Goal: Task Accomplishment & Management: Use online tool/utility

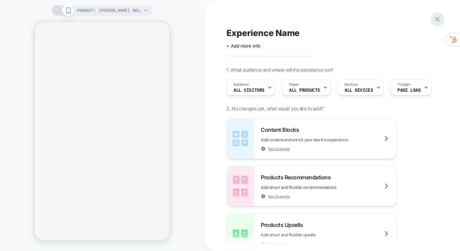
click at [439, 15] on icon at bounding box center [436, 19] width 9 height 9
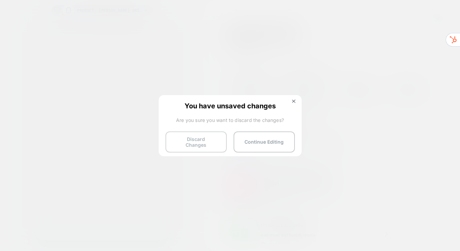
click at [210, 140] on button "Discard Changes" at bounding box center [195, 142] width 61 height 21
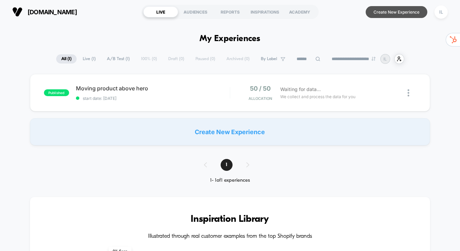
click at [394, 14] on button "Create New Experience" at bounding box center [396, 12] width 62 height 12
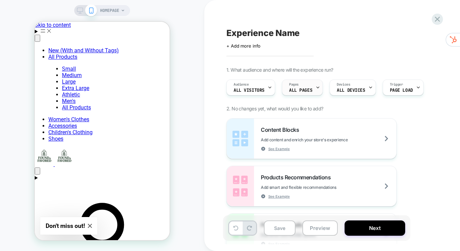
click at [305, 89] on span "ALL PAGES" at bounding box center [300, 90] width 23 height 5
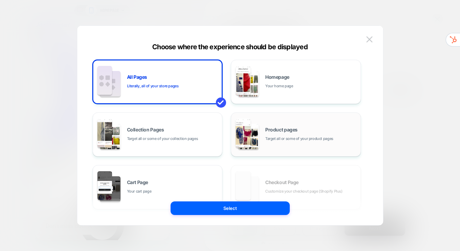
click at [274, 140] on span "Target all or some of your product pages" at bounding box center [299, 139] width 68 height 6
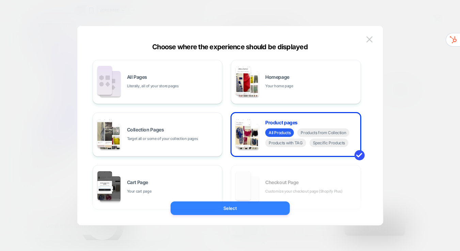
click at [242, 206] on button "Select" at bounding box center [229, 209] width 119 height 14
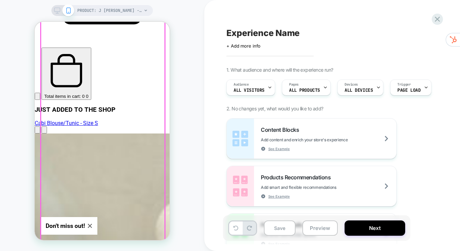
scroll to position [0, 60]
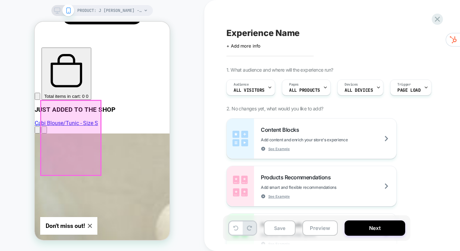
scroll to position [0, 0]
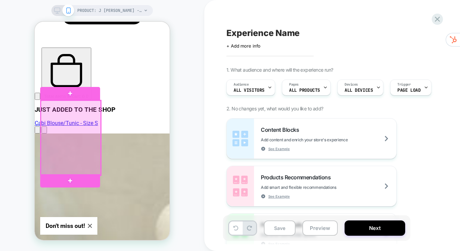
click at [69, 131] on div at bounding box center [71, 138] width 60 height 75
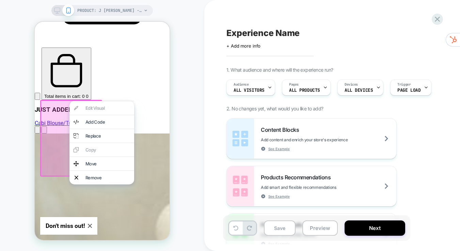
click at [52, 141] on div at bounding box center [71, 138] width 62 height 77
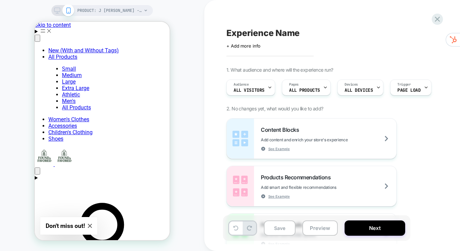
click at [145, 10] on icon at bounding box center [145, 11] width 3 height 2
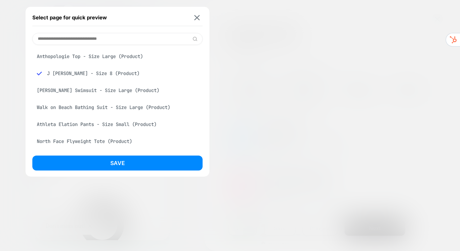
click at [111, 71] on div "J Jill Pants - Size 8 (Product)" at bounding box center [117, 73] width 170 height 13
click at [120, 60] on div "Anthopologie Top - Size Large (Product)" at bounding box center [117, 56] width 170 height 13
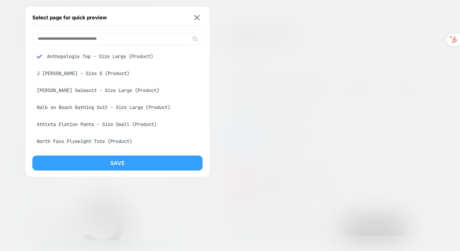
click at [136, 165] on button "Save" at bounding box center [117, 163] width 170 height 15
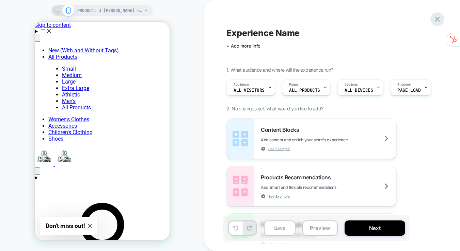
click at [437, 21] on icon at bounding box center [436, 19] width 9 height 9
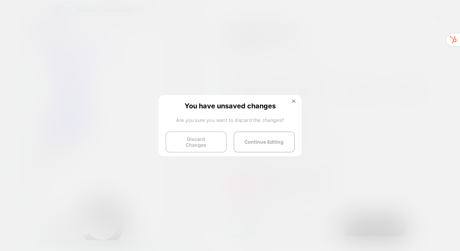
click at [214, 138] on button "Discard Changes" at bounding box center [195, 142] width 61 height 21
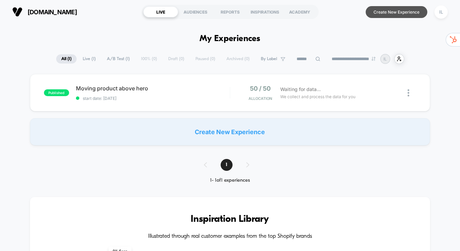
click at [396, 17] on button "Create New Experience" at bounding box center [396, 12] width 62 height 12
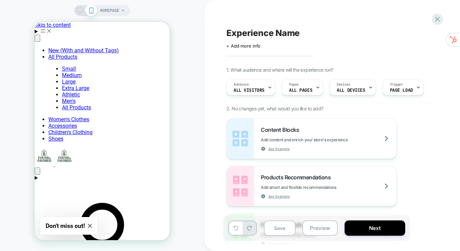
click at [351, 87] on div "Devices ALL DEVICES" at bounding box center [351, 87] width 42 height 15
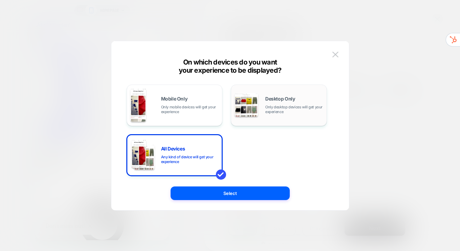
click at [306, 103] on div "Desktop Only Only desktop devices will get your experience" at bounding box center [294, 106] width 58 height 18
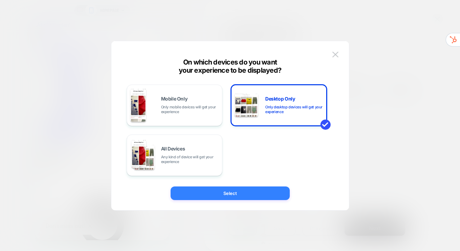
click at [259, 194] on button "Select" at bounding box center [229, 194] width 119 height 14
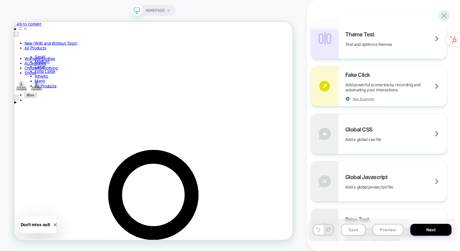
scroll to position [349, 0]
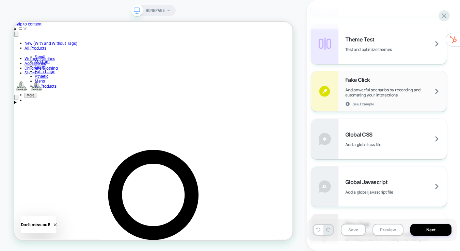
click at [368, 91] on span "Add powerful scenarios by recording and automating your interactions" at bounding box center [395, 92] width 101 height 10
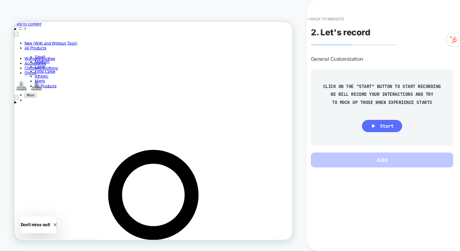
click at [379, 125] on button "Start" at bounding box center [382, 126] width 40 height 12
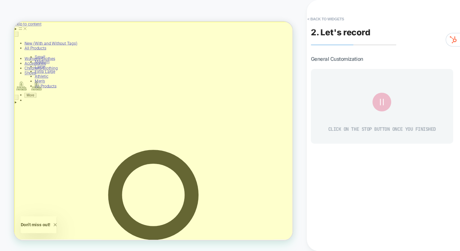
click at [123, 32] on div at bounding box center [200, 168] width 372 height 293
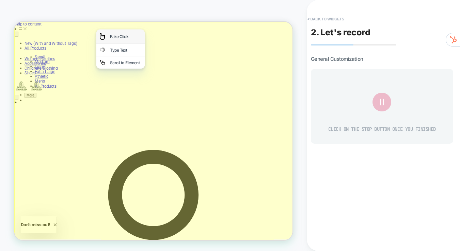
click at [140, 39] on div "Fake Click" at bounding box center [155, 41] width 65 height 19
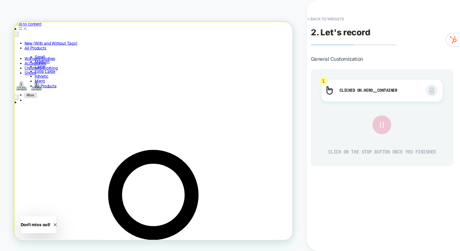
click at [381, 125] on icon at bounding box center [381, 124] width 11 height 11
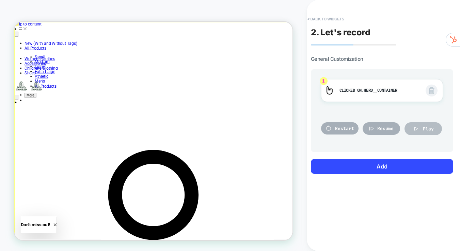
click at [418, 129] on icon at bounding box center [415, 129] width 7 height 7
click at [319, 17] on button "< Back to widgets" at bounding box center [326, 19] width 44 height 11
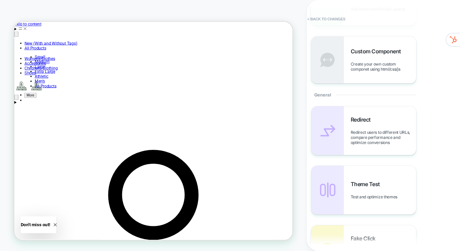
scroll to position [253, 0]
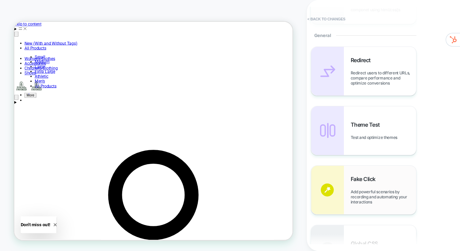
click at [346, 182] on div "Fake Click Add powerful scenarios by recording and automating your interactions" at bounding box center [363, 190] width 105 height 49
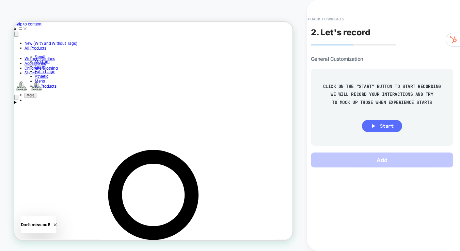
click at [376, 126] on button "Start" at bounding box center [382, 126] width 40 height 12
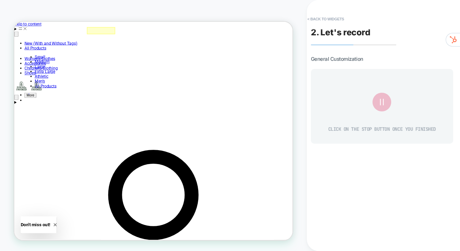
click at [121, 33] on div at bounding box center [130, 33] width 38 height 9
click at [130, 40] on img at bounding box center [129, 42] width 7 height 12
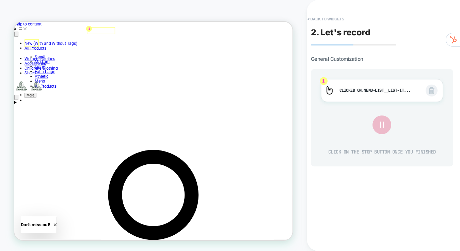
click at [41, 66] on span "Small" at bounding box center [48, 69] width 14 height 6
click at [382, 126] on icon at bounding box center [381, 124] width 11 height 11
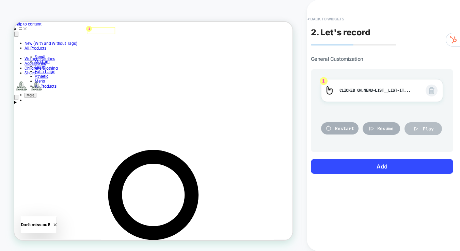
click at [425, 131] on span "Play" at bounding box center [427, 129] width 11 height 6
click at [422, 132] on button "Play" at bounding box center [422, 128] width 37 height 13
click at [319, 15] on button "< Back to widgets" at bounding box center [326, 19] width 44 height 11
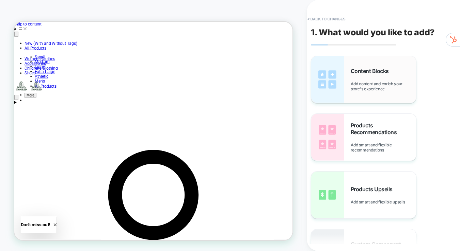
click at [352, 78] on div "Content Blocks Add content and enrich your store's experience" at bounding box center [382, 80] width 65 height 24
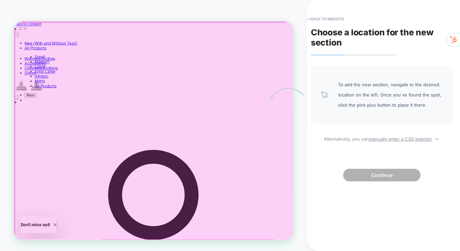
click at [241, 47] on div at bounding box center [200, 167] width 371 height 291
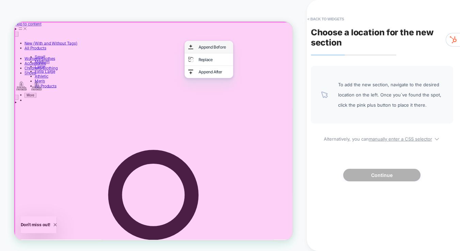
click at [259, 56] on div "Append Before" at bounding box center [273, 55] width 65 height 16
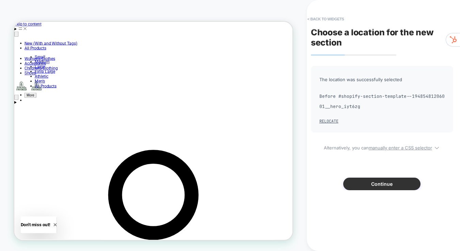
click at [389, 184] on button "Continue" at bounding box center [381, 184] width 77 height 13
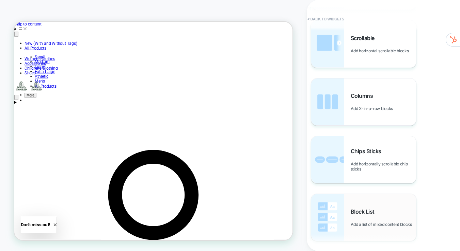
scroll to position [335, 0]
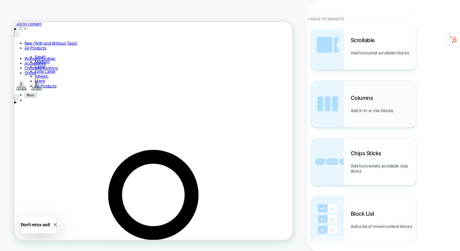
click at [376, 106] on div "Columns Add X-in-a-row blocks" at bounding box center [382, 104] width 65 height 19
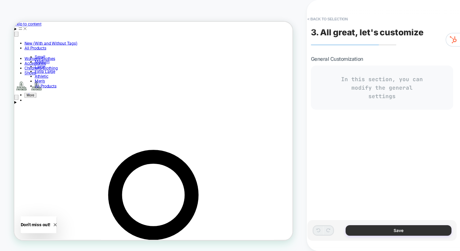
click at [388, 229] on button "Save" at bounding box center [398, 231] width 106 height 11
type textarea "*"
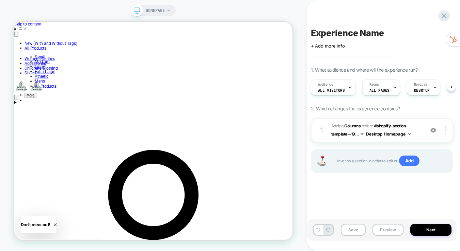
scroll to position [0, 0]
click at [431, 230] on button "Next" at bounding box center [430, 230] width 41 height 12
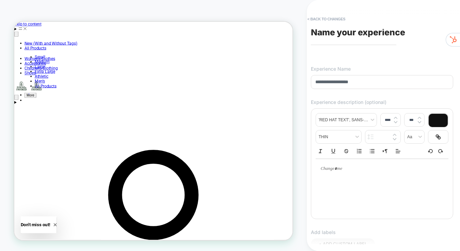
click at [336, 84] on input "**********" at bounding box center [382, 82] width 142 height 14
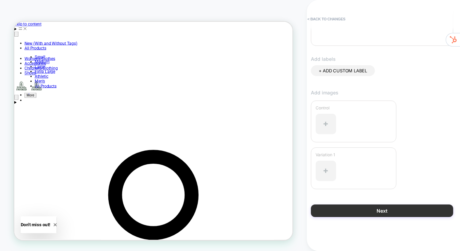
type input "**********"
click at [370, 211] on button "Next" at bounding box center [382, 211] width 142 height 13
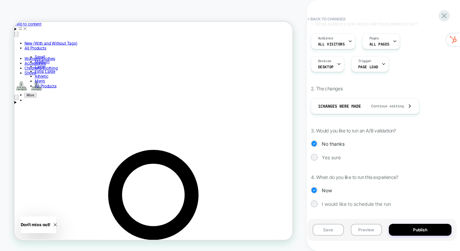
scroll to position [0, 0]
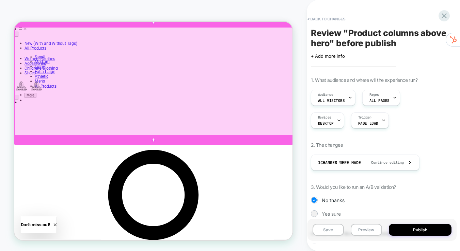
click at [151, 100] on div at bounding box center [200, 101] width 371 height 145
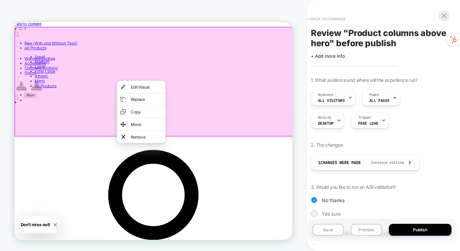
click at [314, 19] on button "< Back to changes" at bounding box center [326, 19] width 45 height 11
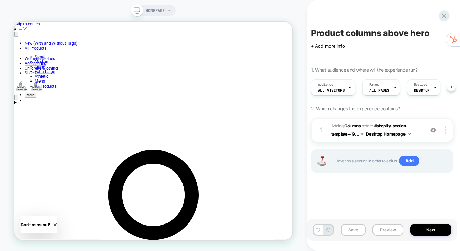
scroll to position [0, 0]
click at [314, 19] on div "Product columns above hero Click to edit experience details + Add more info 1. …" at bounding box center [381, 126] width 149 height 238
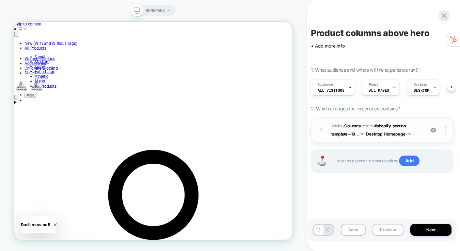
click at [390, 129] on span "#_loomi_addon_1754919973945 Adding Columns BEFORE #shopify-section-template--19…" at bounding box center [375, 130] width 89 height 16
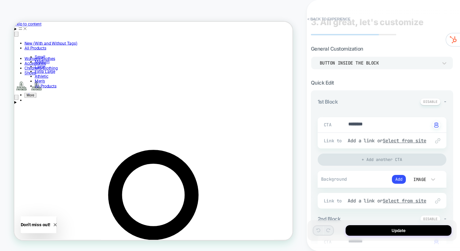
scroll to position [16, 0]
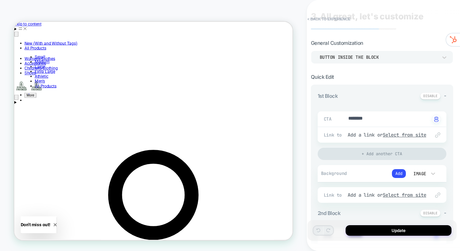
click at [429, 173] on div "Image" at bounding box center [418, 173] width 21 height 7
click at [359, 132] on div at bounding box center [230, 125] width 460 height 251
click at [402, 137] on u "Select from site" at bounding box center [404, 135] width 44 height 6
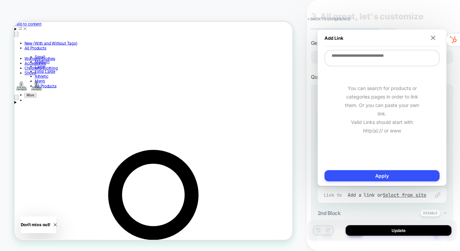
click at [368, 59] on textarea at bounding box center [381, 58] width 115 height 16
click at [387, 55] on textarea at bounding box center [381, 58] width 115 height 16
paste textarea "**********"
type textarea "*"
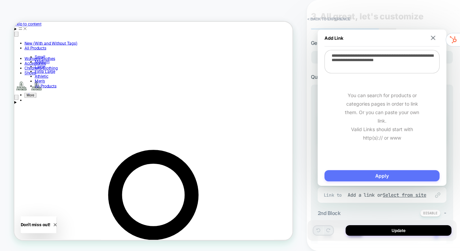
type textarea "**********"
click at [408, 178] on button "Apply" at bounding box center [381, 175] width 115 height 11
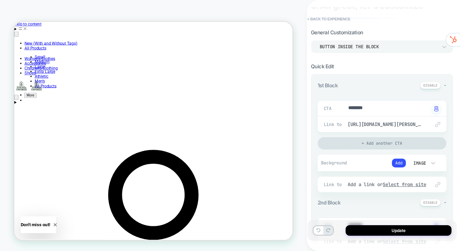
scroll to position [28, 0]
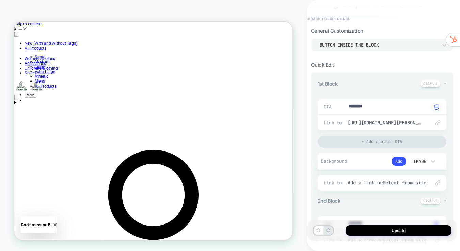
click at [429, 164] on div "Image" at bounding box center [418, 161] width 21 height 7
click at [421, 129] on div "Image" at bounding box center [422, 129] width 29 height 14
click at [402, 162] on button "Add" at bounding box center [399, 161] width 14 height 9
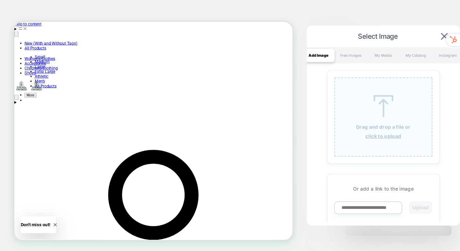
click at [380, 134] on u "click to upload" at bounding box center [383, 136] width 36 height 6
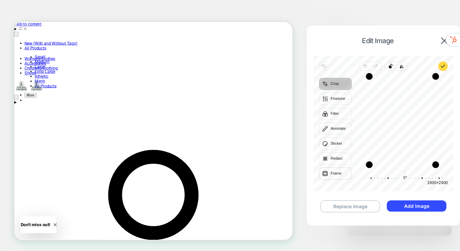
click at [337, 173] on button "Frame" at bounding box center [335, 174] width 33 height 12
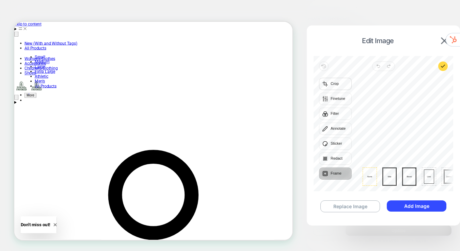
click at [337, 83] on button "Crop" at bounding box center [335, 84] width 33 height 12
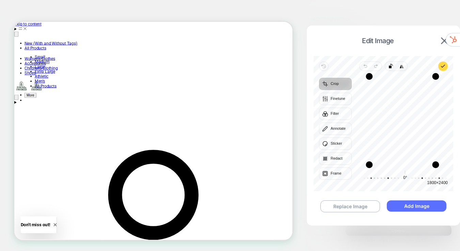
click at [416, 207] on button "Add Image" at bounding box center [416, 206] width 60 height 11
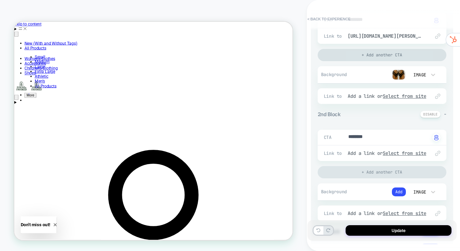
scroll to position [134, 0]
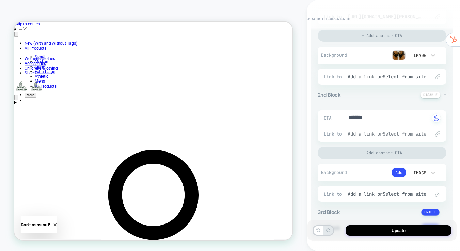
click at [420, 134] on u "Select from site" at bounding box center [404, 134] width 44 height 6
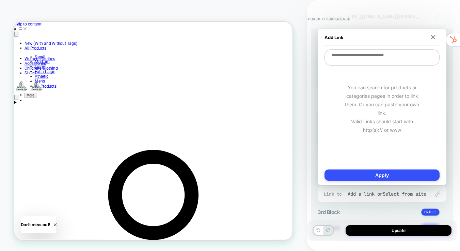
click at [358, 61] on textarea at bounding box center [381, 57] width 115 height 16
paste textarea "**********"
type textarea "*"
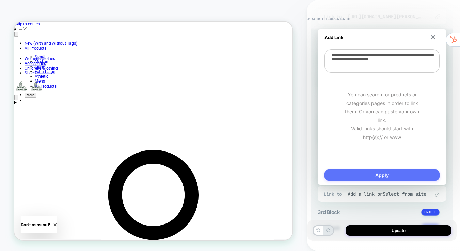
type textarea "**********"
click at [367, 176] on button "Apply" at bounding box center [381, 175] width 115 height 11
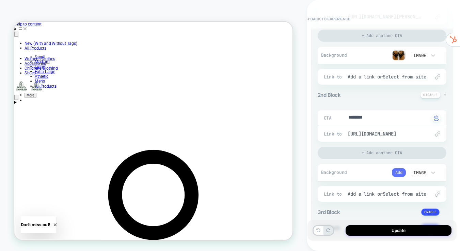
click at [396, 173] on button "Add" at bounding box center [399, 172] width 14 height 9
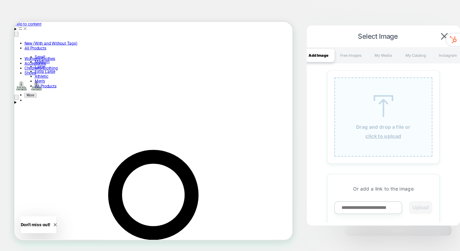
click at [373, 113] on img at bounding box center [383, 106] width 31 height 22
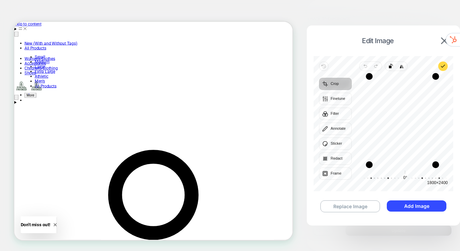
drag, startPoint x: 412, startPoint y: 132, endPoint x: 410, endPoint y: 113, distance: 18.8
click at [410, 115] on div "Recenter" at bounding box center [402, 121] width 90 height 88
drag, startPoint x: 436, startPoint y: 166, endPoint x: 439, endPoint y: 141, distance: 25.6
click at [439, 141] on div "Drag corner br" at bounding box center [437, 139] width 7 height 7
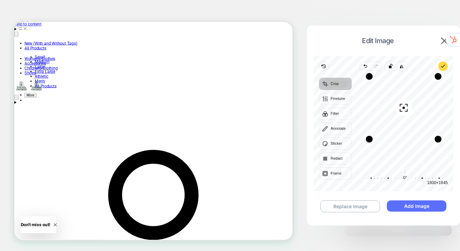
click at [428, 206] on button "Add Image" at bounding box center [416, 206] width 60 height 11
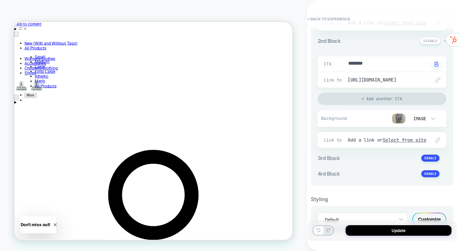
scroll to position [214, 0]
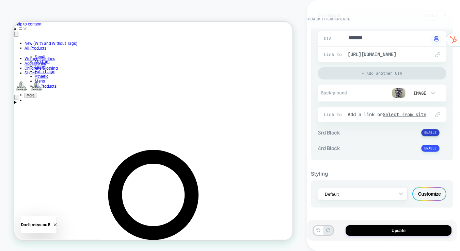
click at [426, 133] on button at bounding box center [430, 132] width 18 height 7
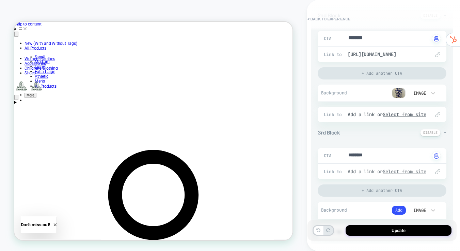
click at [426, 172] on u "Select from site" at bounding box center [404, 172] width 44 height 6
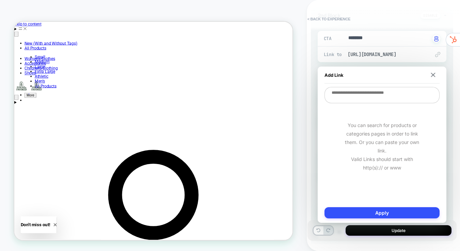
click at [349, 96] on textarea at bounding box center [381, 95] width 115 height 16
paste textarea "**********"
type textarea "*"
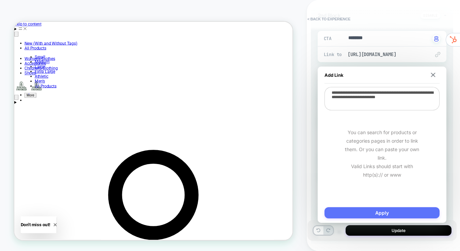
type textarea "**********"
click at [373, 213] on button "Apply" at bounding box center [381, 212] width 115 height 11
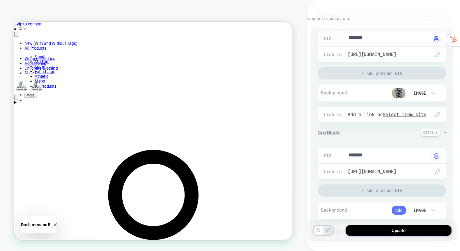
click at [395, 212] on button "Add" at bounding box center [399, 210] width 14 height 9
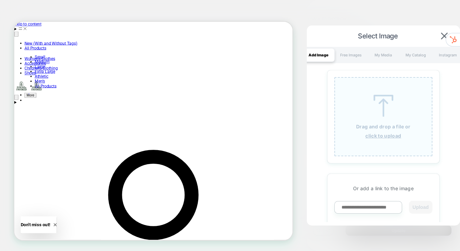
click at [366, 102] on div "Drag and drop a file or click to upload" at bounding box center [383, 116] width 98 height 79
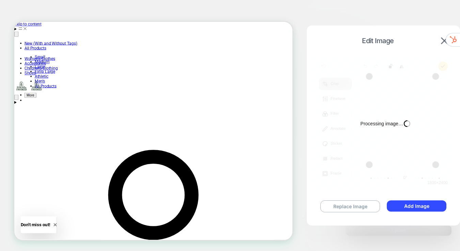
type textarea "*"
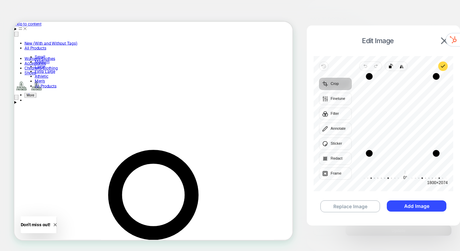
drag, startPoint x: 436, startPoint y: 165, endPoint x: 437, endPoint y: 154, distance: 11.2
click at [437, 154] on div "Drag corner br" at bounding box center [435, 153] width 7 height 7
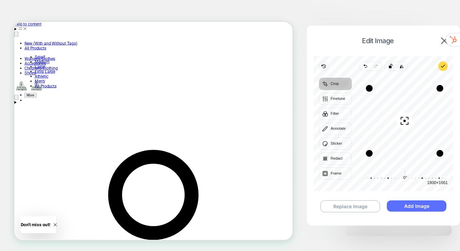
scroll to position [214, 0]
click at [423, 207] on button "Add Image" at bounding box center [416, 206] width 60 height 11
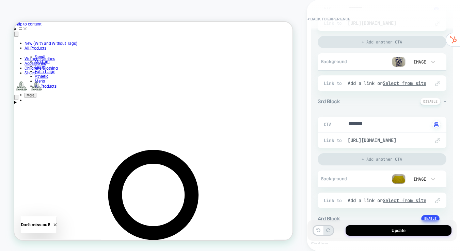
scroll to position [316, 0]
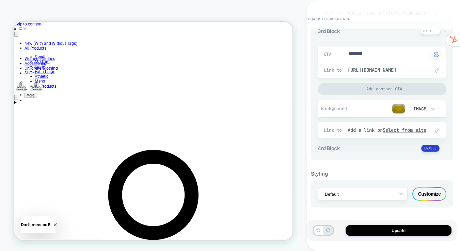
click at [433, 149] on button at bounding box center [430, 148] width 18 height 7
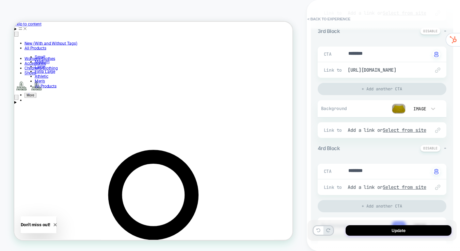
click at [402, 191] on div "Link to Add a link or Select from site" at bounding box center [381, 188] width 129 height 16
click at [403, 184] on div "Link to Add a link or Select from site" at bounding box center [381, 188] width 129 height 16
click at [403, 188] on u "Select from site" at bounding box center [404, 187] width 44 height 6
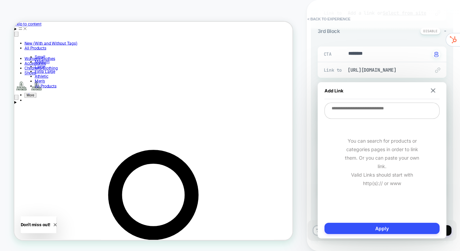
click at [364, 115] on textarea at bounding box center [381, 111] width 115 height 16
paste textarea "**********"
type textarea "*"
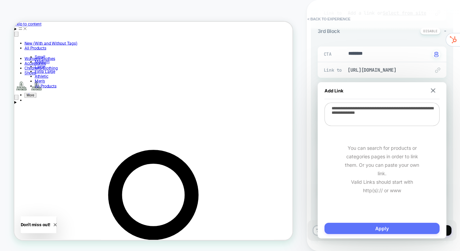
type textarea "**********"
click at [375, 232] on button "Apply" at bounding box center [381, 228] width 115 height 11
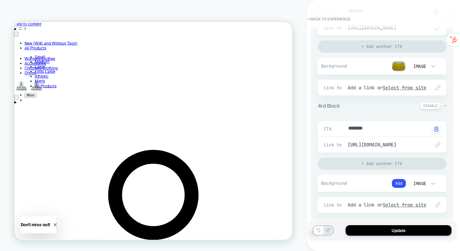
scroll to position [386, 0]
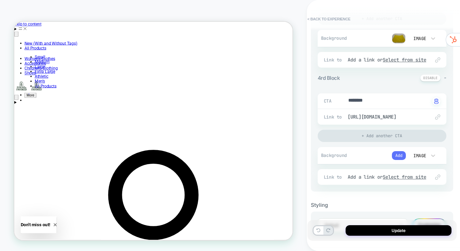
click at [397, 153] on button "Add" at bounding box center [399, 155] width 14 height 9
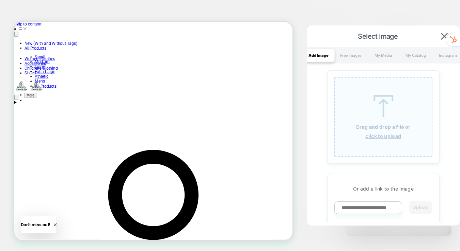
click at [370, 98] on img at bounding box center [383, 106] width 31 height 22
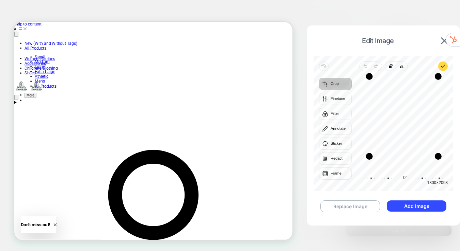
drag, startPoint x: 436, startPoint y: 165, endPoint x: 439, endPoint y: 155, distance: 10.4
click at [439, 155] on div "Drag corner br" at bounding box center [437, 156] width 7 height 7
drag, startPoint x: 437, startPoint y: 78, endPoint x: 441, endPoint y: 87, distance: 10.8
click at [441, 87] on div "Drag corner tr" at bounding box center [442, 85] width 7 height 7
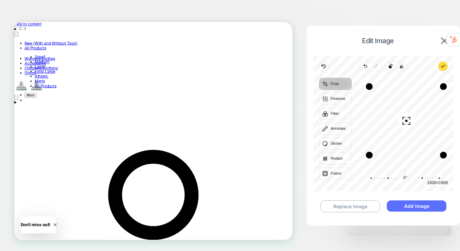
click at [428, 206] on button "Add Image" at bounding box center [416, 206] width 60 height 11
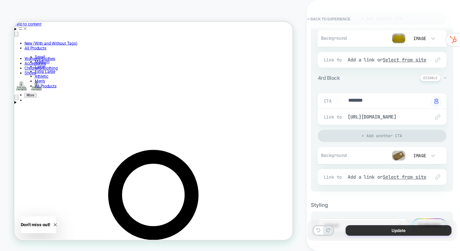
click at [411, 234] on button "Update" at bounding box center [398, 231] width 106 height 11
type textarea "*"
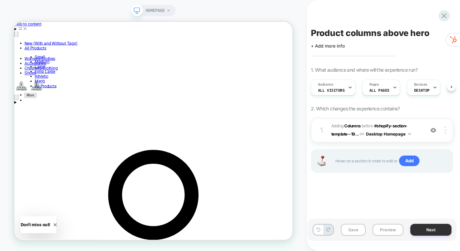
scroll to position [0, 0]
click at [432, 231] on button "Next" at bounding box center [430, 230] width 41 height 12
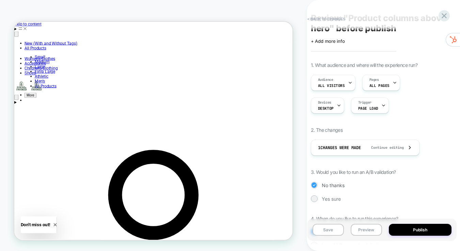
scroll to position [38, 0]
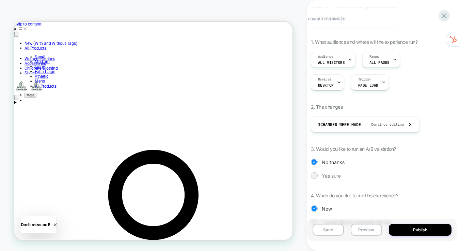
click at [326, 181] on div "1. What audience and where will the experience run? Audience All Visitors Pages…" at bounding box center [382, 137] width 142 height 197
click at [327, 174] on span "Yes sure" at bounding box center [330, 176] width 19 height 6
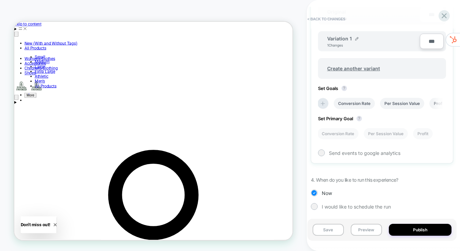
scroll to position [242, 0]
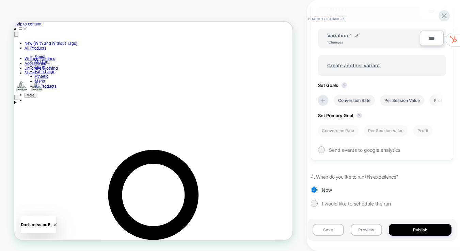
click at [423, 223] on div "Save Preview Publish" at bounding box center [381, 230] width 149 height 22
click at [424, 228] on button "Publish" at bounding box center [419, 230] width 63 height 12
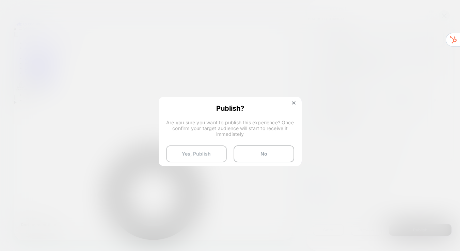
click at [206, 154] on button "Yes, Publish" at bounding box center [196, 154] width 61 height 17
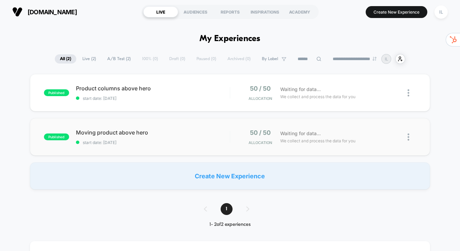
click at [137, 127] on div "published Moving product above hero start date: [DATE] 50 / 50 Allocation Waiti…" at bounding box center [230, 136] width 400 height 37
